Goal: Information Seeking & Learning: Find specific fact

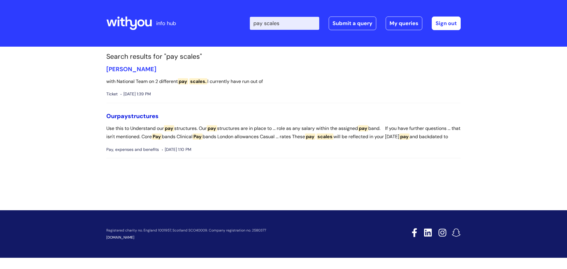
click at [136, 114] on link "Our pay structures" at bounding box center [132, 116] width 52 height 8
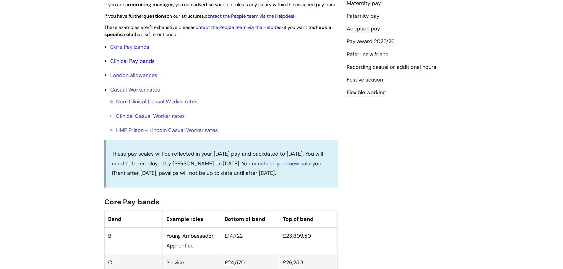
click at [132, 65] on link "Clinical Pay bands" at bounding box center [132, 61] width 44 height 7
